Goal: Information Seeking & Learning: Learn about a topic

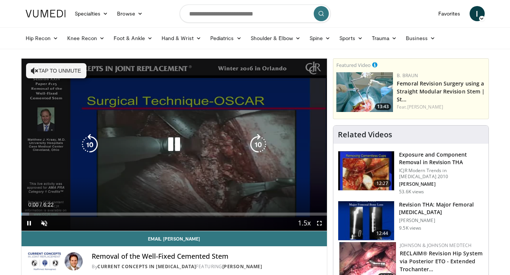
click at [71, 71] on button "Tap to unmute" at bounding box center [56, 70] width 60 height 15
click at [257, 146] on icon "Video Player" at bounding box center [258, 144] width 21 height 21
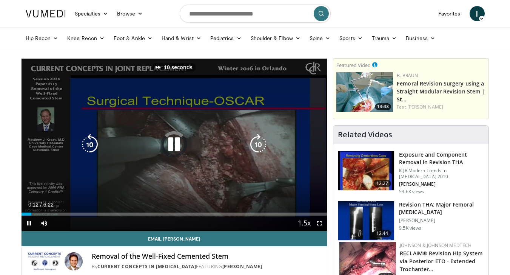
click at [258, 145] on icon "Video Player" at bounding box center [258, 144] width 21 height 21
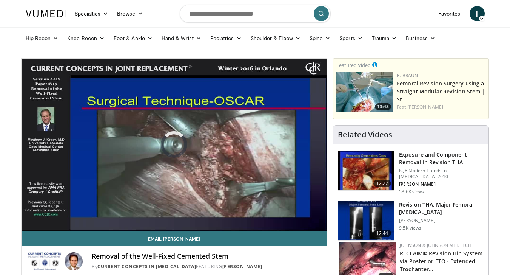
click at [260, 124] on div "20 seconds Tap to unmute" at bounding box center [175, 145] width 306 height 172
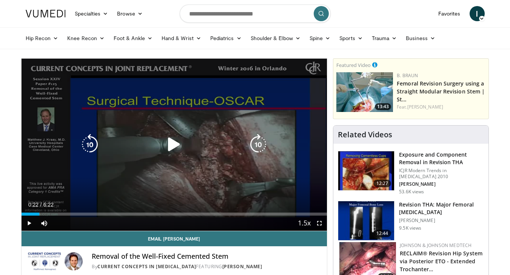
click at [171, 144] on icon "Video Player" at bounding box center [174, 144] width 21 height 21
click at [255, 142] on icon "Video Player" at bounding box center [258, 144] width 21 height 21
click at [175, 142] on icon "Video Player" at bounding box center [174, 144] width 21 height 21
click at [176, 142] on icon "Video Player" at bounding box center [174, 144] width 21 height 21
click at [260, 147] on icon "Video Player" at bounding box center [258, 144] width 21 height 21
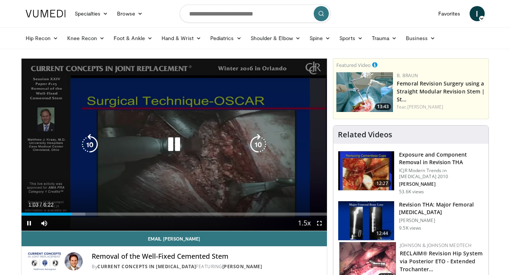
click at [257, 146] on icon "Video Player" at bounding box center [258, 144] width 21 height 21
click at [260, 145] on icon "Video Player" at bounding box center [258, 144] width 21 height 21
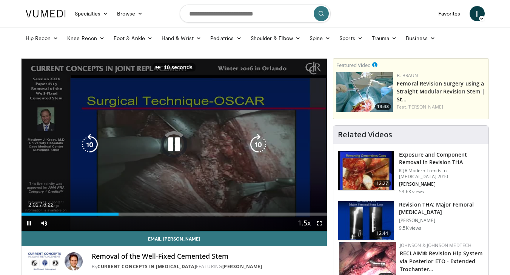
click at [169, 147] on icon "Video Player" at bounding box center [174, 144] width 21 height 21
click at [173, 147] on icon "Video Player" at bounding box center [174, 144] width 21 height 21
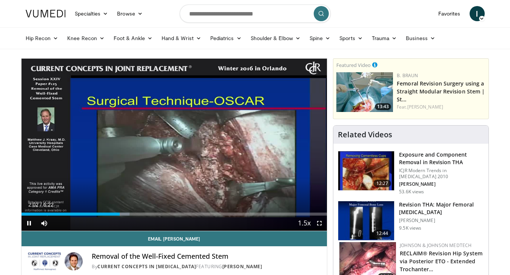
click at [326, 223] on span "Video Player" at bounding box center [319, 222] width 15 height 15
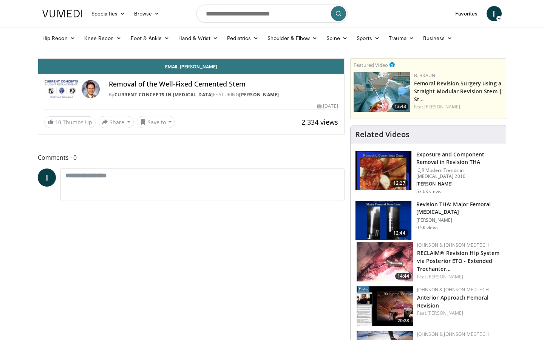
click at [344, 59] on span "Video Player" at bounding box center [336, 50] width 15 height 15
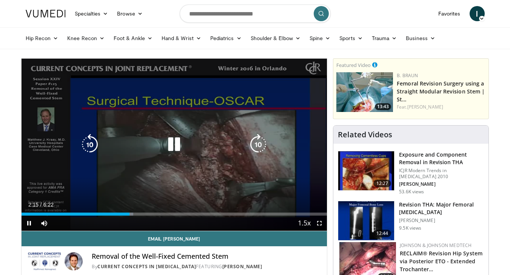
click at [259, 144] on icon "Video Player" at bounding box center [258, 144] width 21 height 21
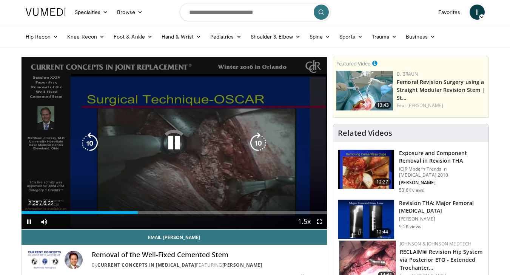
scroll to position [2, 0]
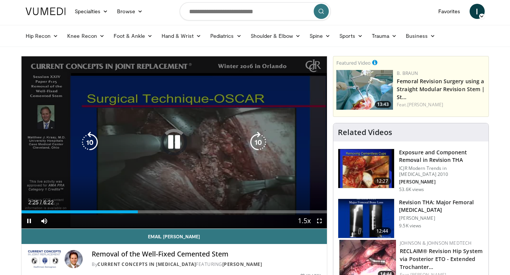
click at [259, 142] on icon "Video Player" at bounding box center [258, 141] width 21 height 21
click at [264, 147] on icon "Video Player" at bounding box center [258, 141] width 21 height 21
click at [219, 209] on div "Loaded : 41.89% 2:45 4:06" at bounding box center [175, 209] width 306 height 7
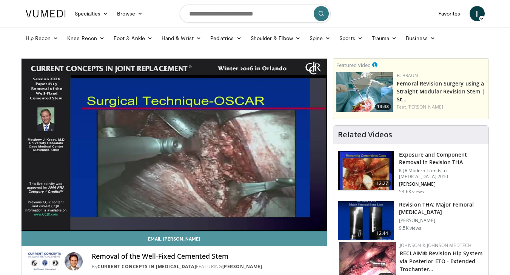
scroll to position [0, 0]
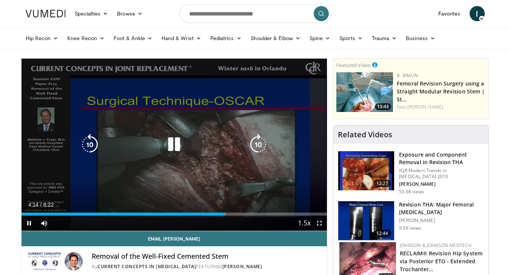
click at [260, 146] on icon "Video Player" at bounding box center [258, 144] width 21 height 21
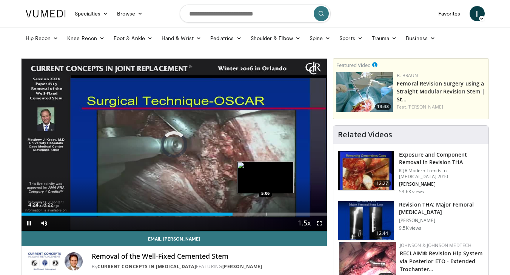
click at [267, 214] on div "Progress Bar" at bounding box center [267, 213] width 1 height 3
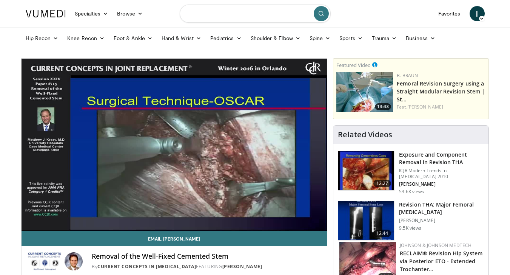
click at [219, 19] on input "Search topics, interventions" at bounding box center [255, 14] width 151 height 18
type input "**********"
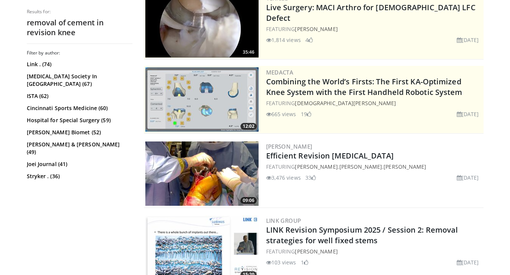
scroll to position [96, 0]
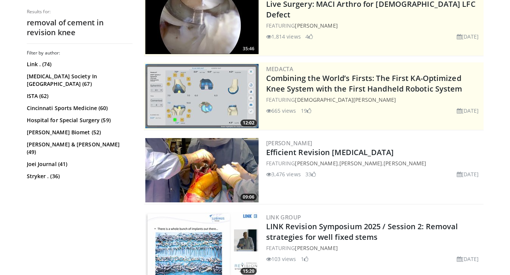
click at [214, 169] on img at bounding box center [201, 170] width 113 height 64
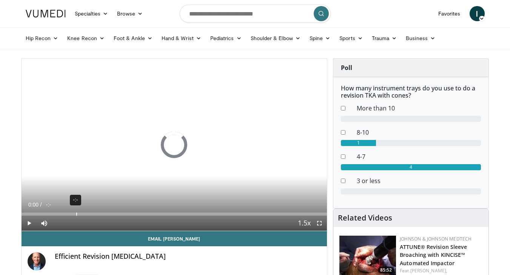
click at [76, 215] on div "Current Time 0:00 / Duration -:- Play Skip Backward Skip Forward Mute Loaded : …" at bounding box center [175, 222] width 306 height 15
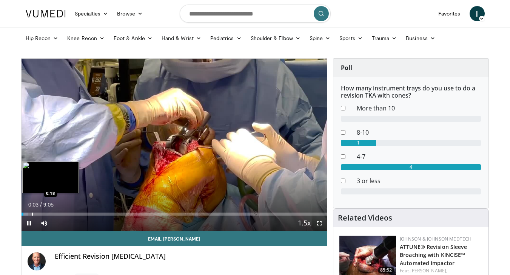
click at [32, 215] on div "Progress Bar" at bounding box center [32, 213] width 1 height 3
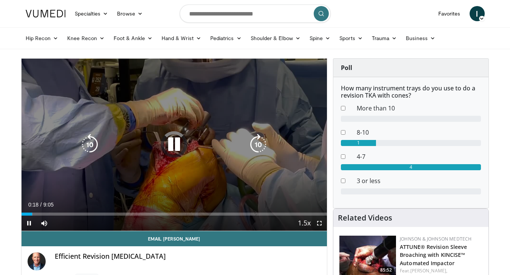
click at [318, 221] on span "Video Player" at bounding box center [319, 222] width 15 height 15
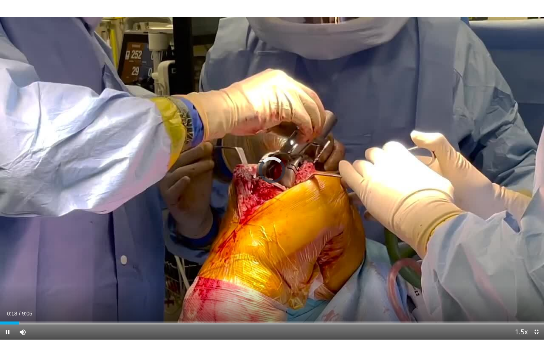
click at [510, 274] on span "Video Player" at bounding box center [536, 331] width 15 height 15
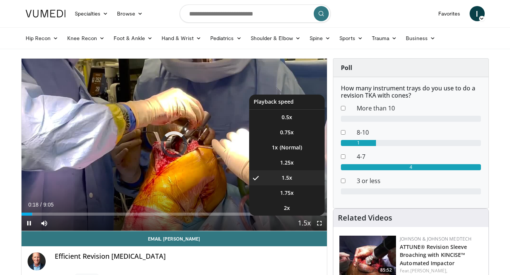
click at [303, 223] on span "Video Player" at bounding box center [304, 223] width 11 height 15
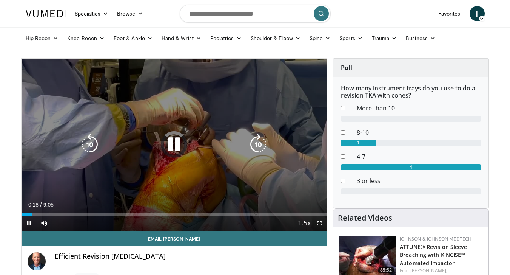
click at [303, 223] on video-js "**********" at bounding box center [175, 145] width 306 height 172
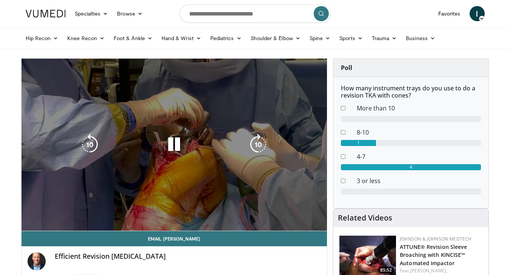
click at [303, 223] on div "10 seconds Tap to unmute" at bounding box center [175, 145] width 306 height 172
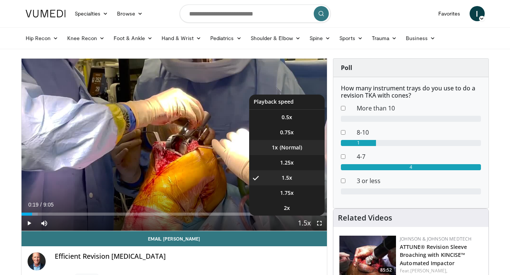
click at [292, 152] on li "1x" at bounding box center [287, 147] width 76 height 15
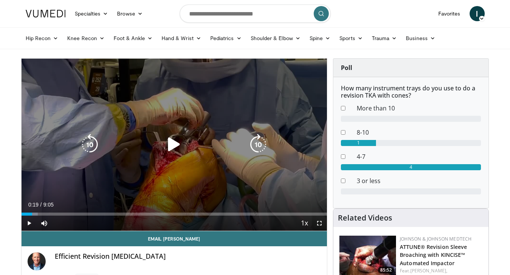
click at [169, 145] on icon "Video Player" at bounding box center [174, 144] width 21 height 21
click at [262, 145] on icon "Video Player" at bounding box center [258, 144] width 21 height 21
click at [254, 145] on icon "Video Player" at bounding box center [258, 144] width 21 height 21
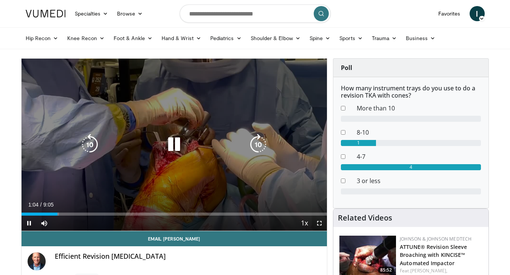
click at [257, 147] on icon "Video Player" at bounding box center [258, 144] width 21 height 21
click at [252, 141] on icon "Video Player" at bounding box center [258, 144] width 21 height 21
click at [263, 144] on icon "Video Player" at bounding box center [258, 144] width 21 height 21
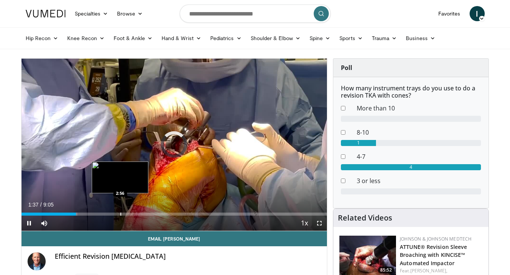
click at [121, 214] on div "Progress Bar" at bounding box center [121, 213] width 1 height 3
click at [133, 215] on div "Progress Bar" at bounding box center [133, 213] width 1 height 3
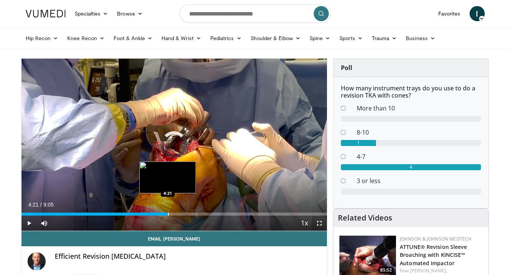
click at [168, 214] on div "Progress Bar" at bounding box center [168, 213] width 1 height 3
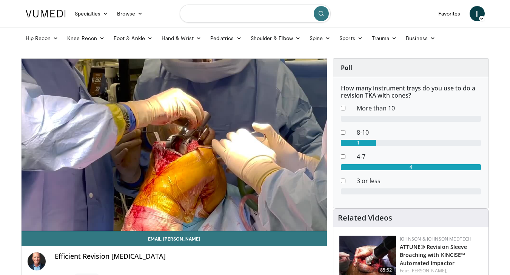
click at [207, 17] on input "Search topics, interventions" at bounding box center [255, 14] width 151 height 18
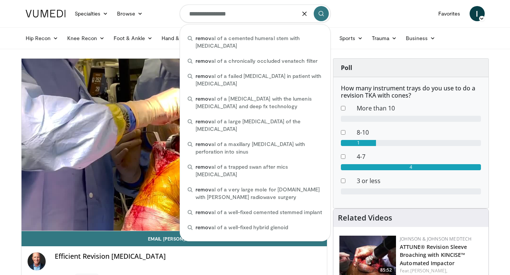
type input "**********"
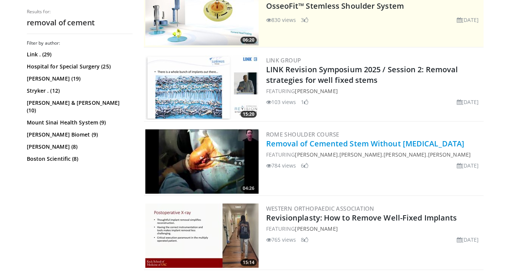
scroll to position [178, 0]
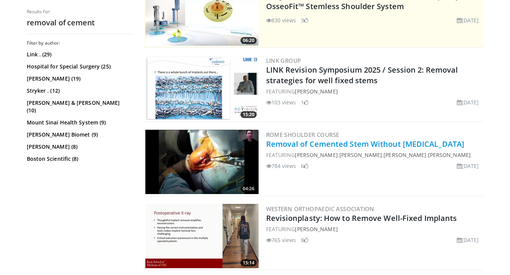
click at [335, 144] on link "Removal of Cemented Stem Without Osteotomy" at bounding box center [365, 144] width 199 height 10
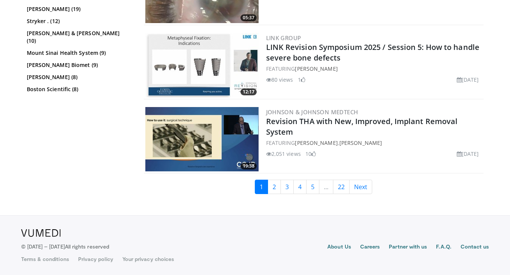
scroll to position [1829, 0]
click at [272, 188] on link "2" at bounding box center [274, 186] width 13 height 14
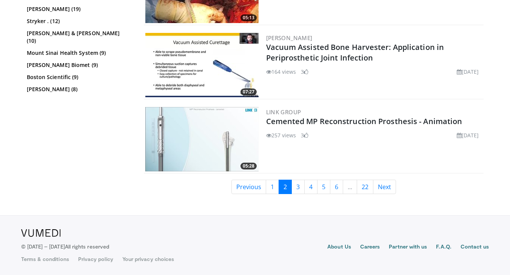
scroll to position [1907, 0]
click at [297, 187] on link "3" at bounding box center [298, 186] width 13 height 14
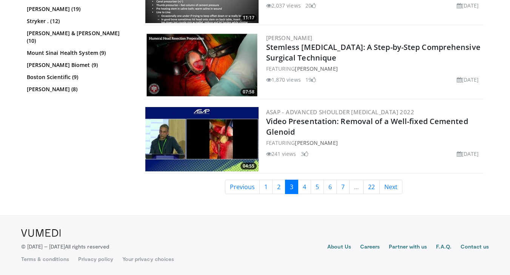
scroll to position [1829, 0]
click at [304, 189] on link "4" at bounding box center [304, 186] width 13 height 14
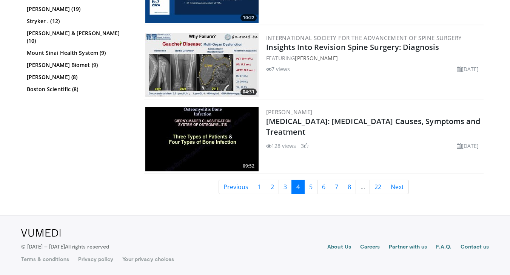
scroll to position [1903, 0]
click at [309, 188] on link "5" at bounding box center [310, 186] width 13 height 14
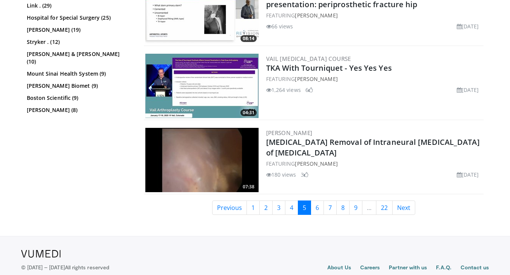
scroll to position [1902, 0]
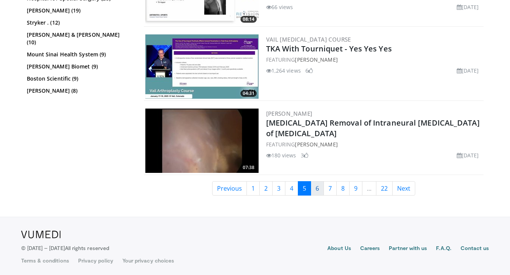
click at [317, 188] on link "6" at bounding box center [317, 188] width 13 height 14
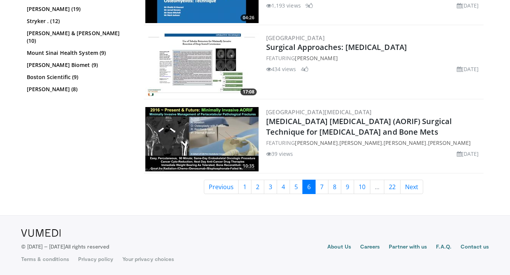
scroll to position [1903, 0]
click at [324, 187] on link "7" at bounding box center [321, 186] width 13 height 14
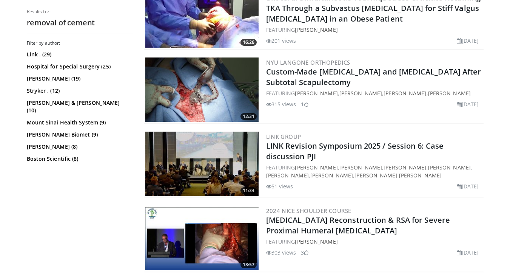
scroll to position [1798, 0]
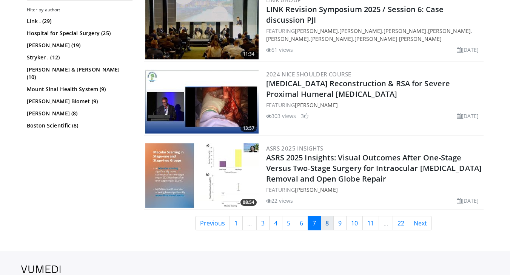
click at [331, 217] on link "8" at bounding box center [327, 223] width 13 height 14
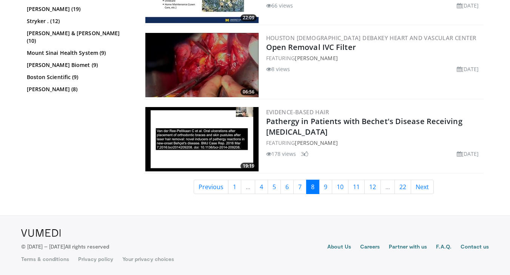
scroll to position [1903, 0]
click at [327, 192] on link "9" at bounding box center [325, 186] width 13 height 14
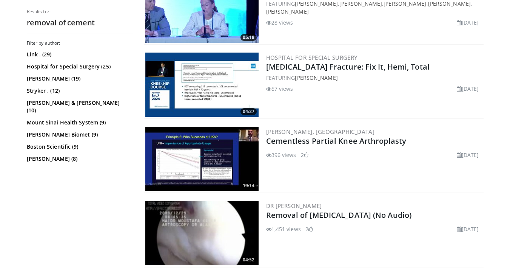
scroll to position [1906, 0]
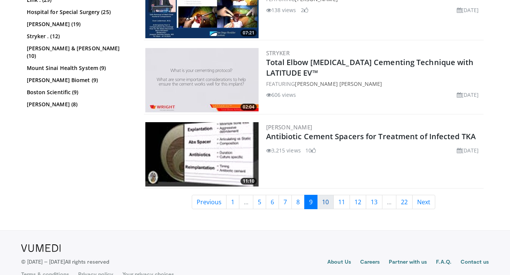
click at [327, 195] on link "10" at bounding box center [325, 202] width 17 height 14
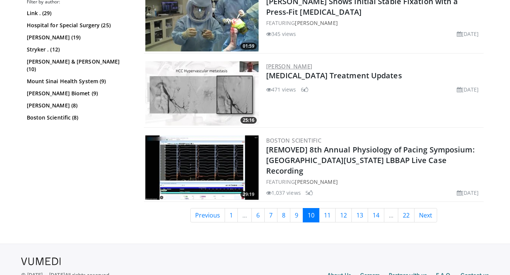
scroll to position [1728, 0]
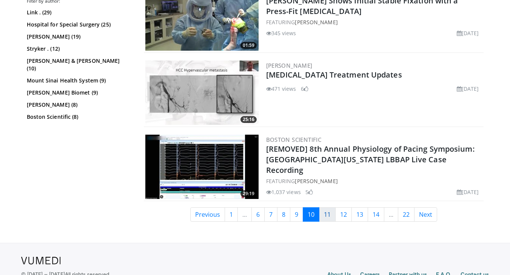
click at [326, 216] on link "11" at bounding box center [327, 214] width 17 height 14
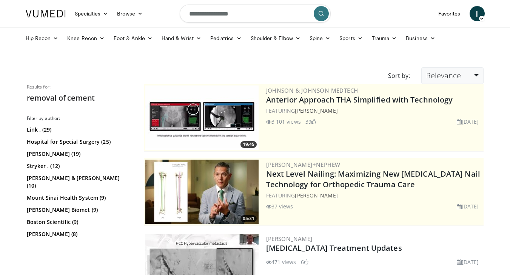
click at [453, 74] on span "Relevance" at bounding box center [443, 75] width 35 height 10
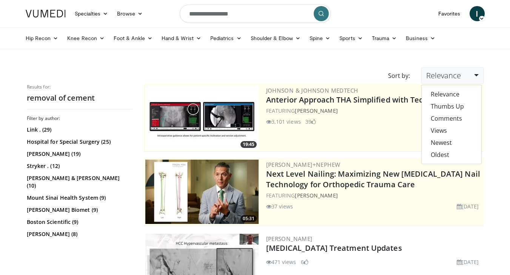
click at [445, 130] on link "Views" at bounding box center [452, 130] width 60 height 12
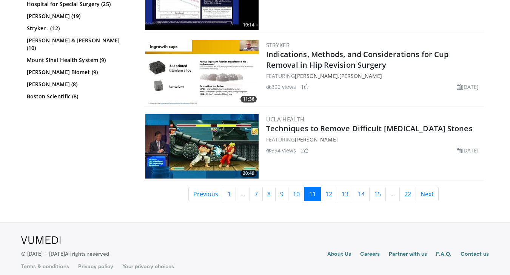
scroll to position [1897, 0]
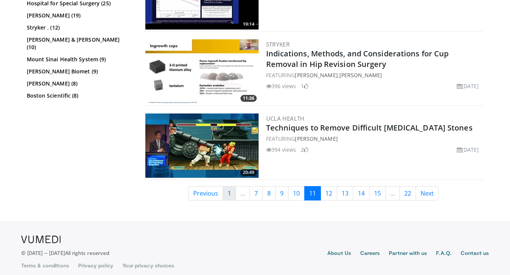
click at [223, 195] on link "1" at bounding box center [229, 193] width 13 height 14
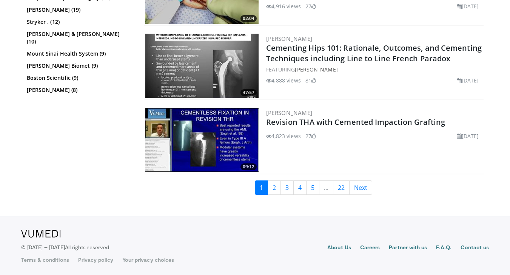
scroll to position [1836, 0]
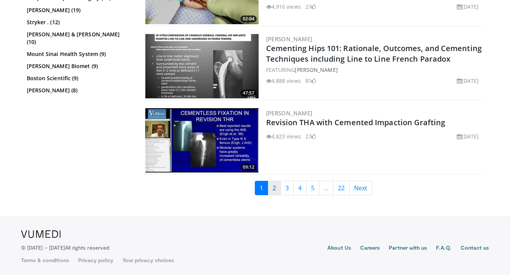
click at [273, 191] on link "2" at bounding box center [274, 188] width 13 height 14
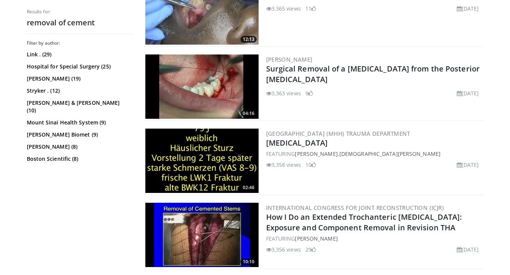
scroll to position [1873, 0]
